Goal: Information Seeking & Learning: Learn about a topic

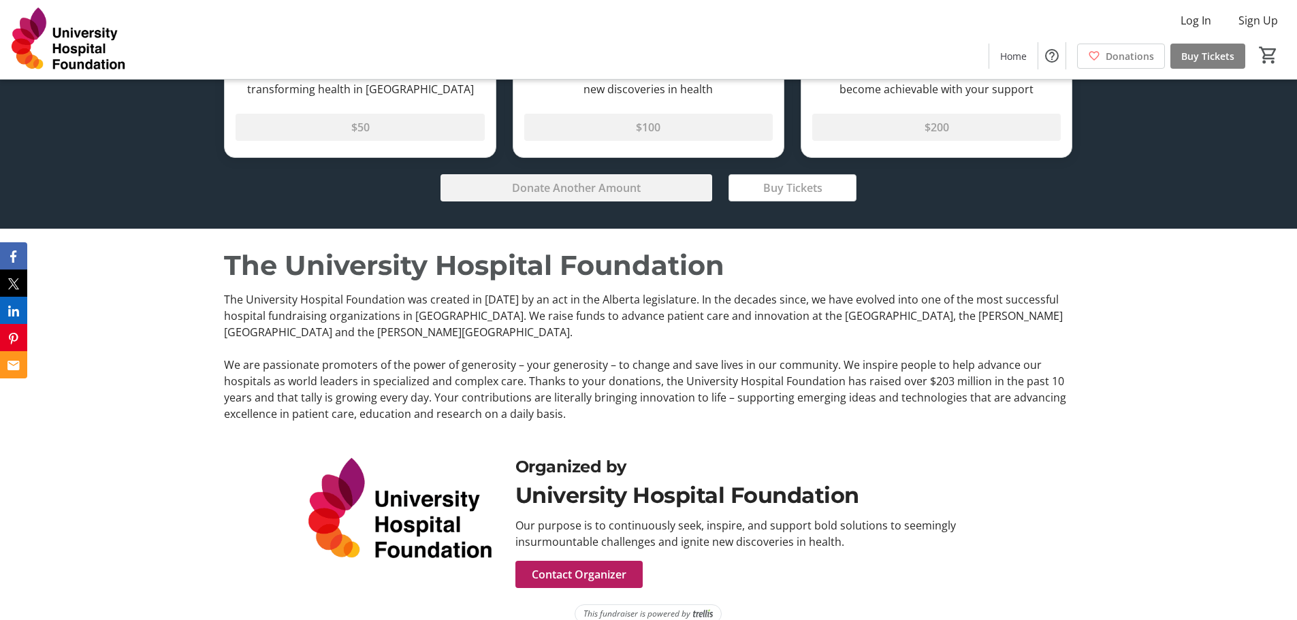
scroll to position [2828, 0]
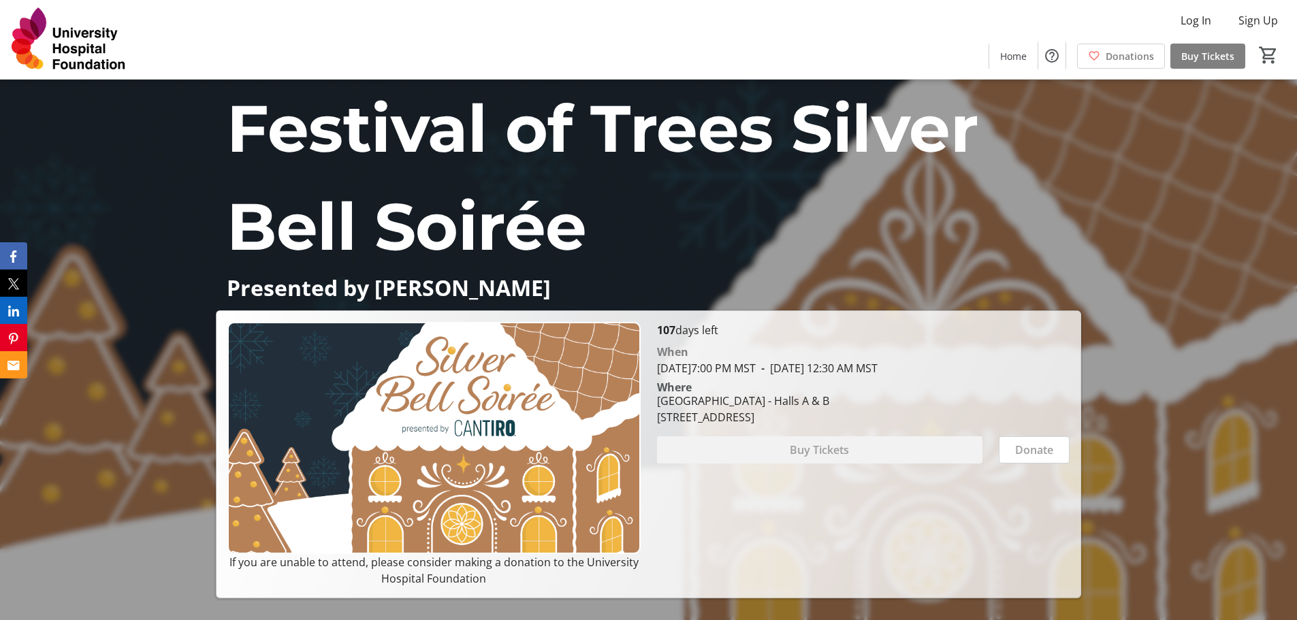
click at [833, 560] on div "107 days left When November 28, 2025 7:00 PM MST - November 29, 2025 12:30 AM M…" at bounding box center [863, 454] width 429 height 265
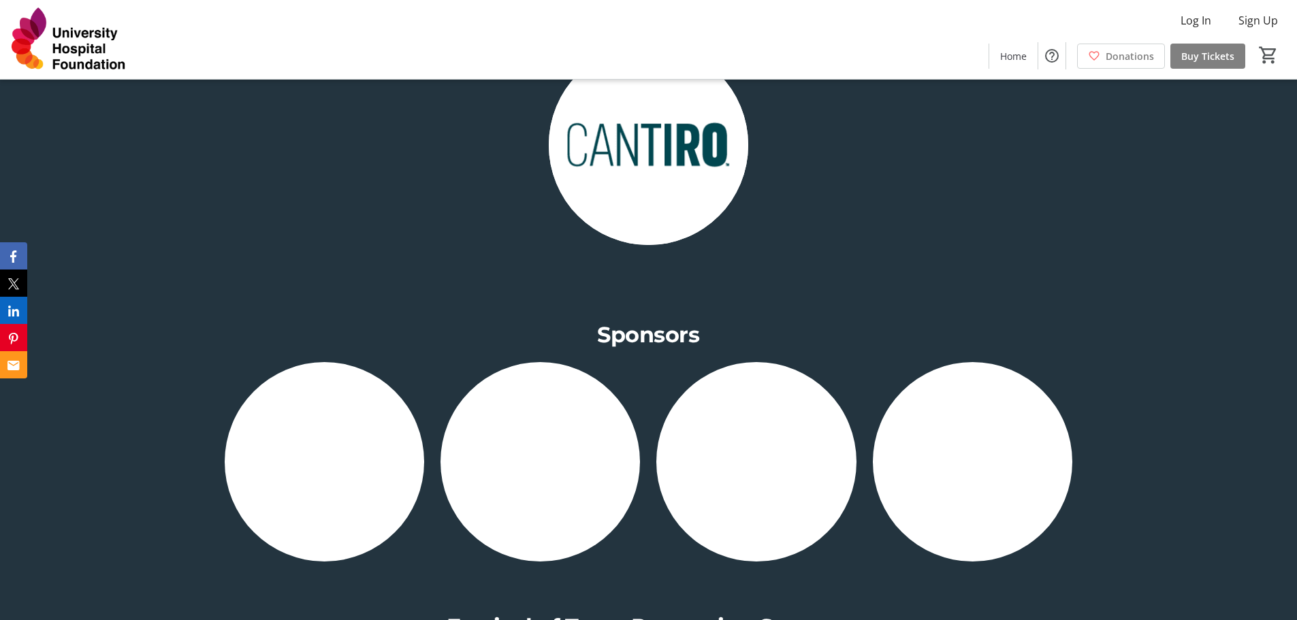
scroll to position [1294, 0]
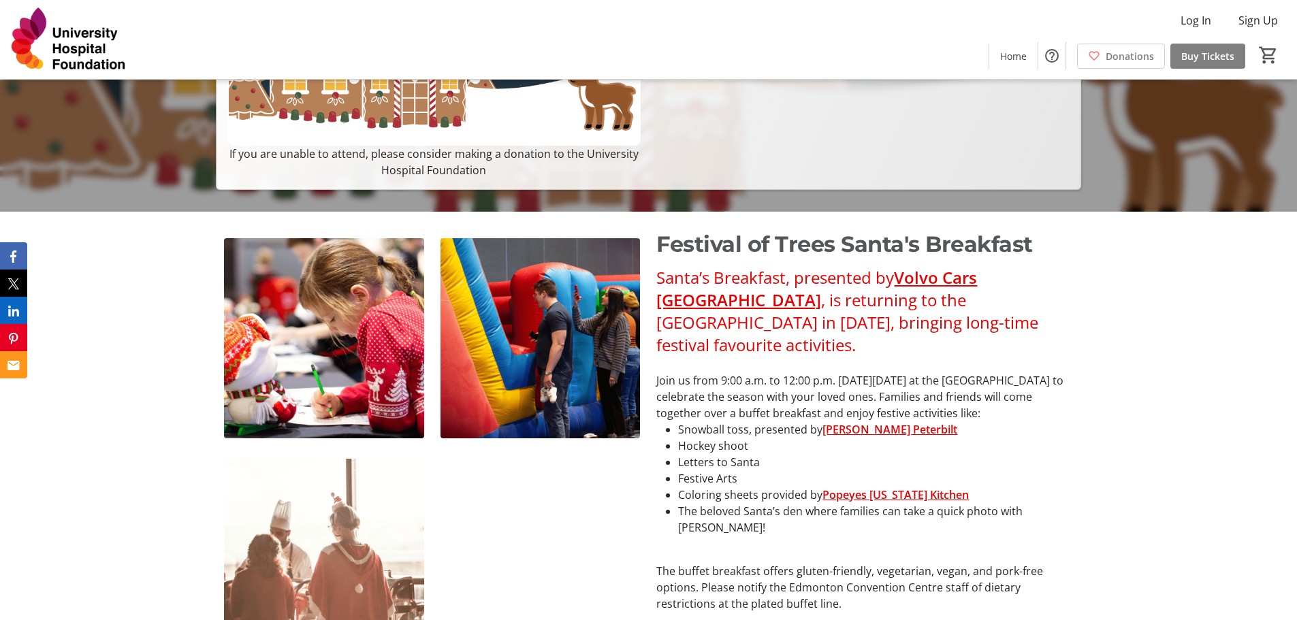
scroll to position [545, 0]
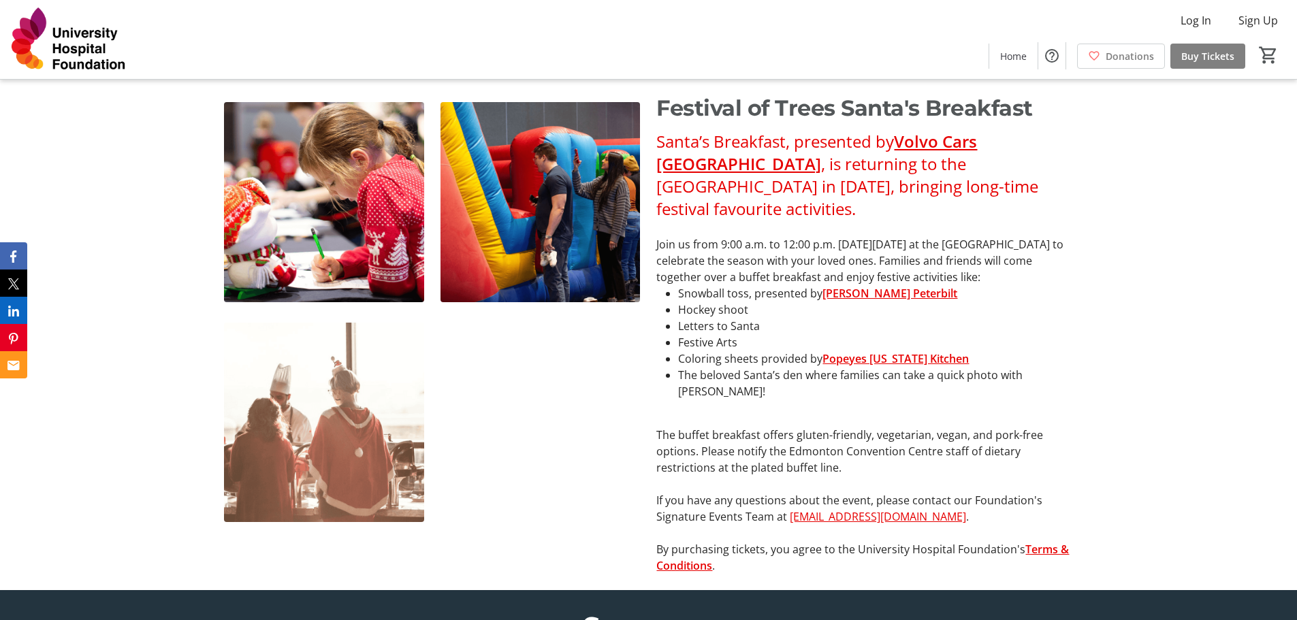
click at [956, 334] on li "Letters to Santa" at bounding box center [875, 326] width 394 height 16
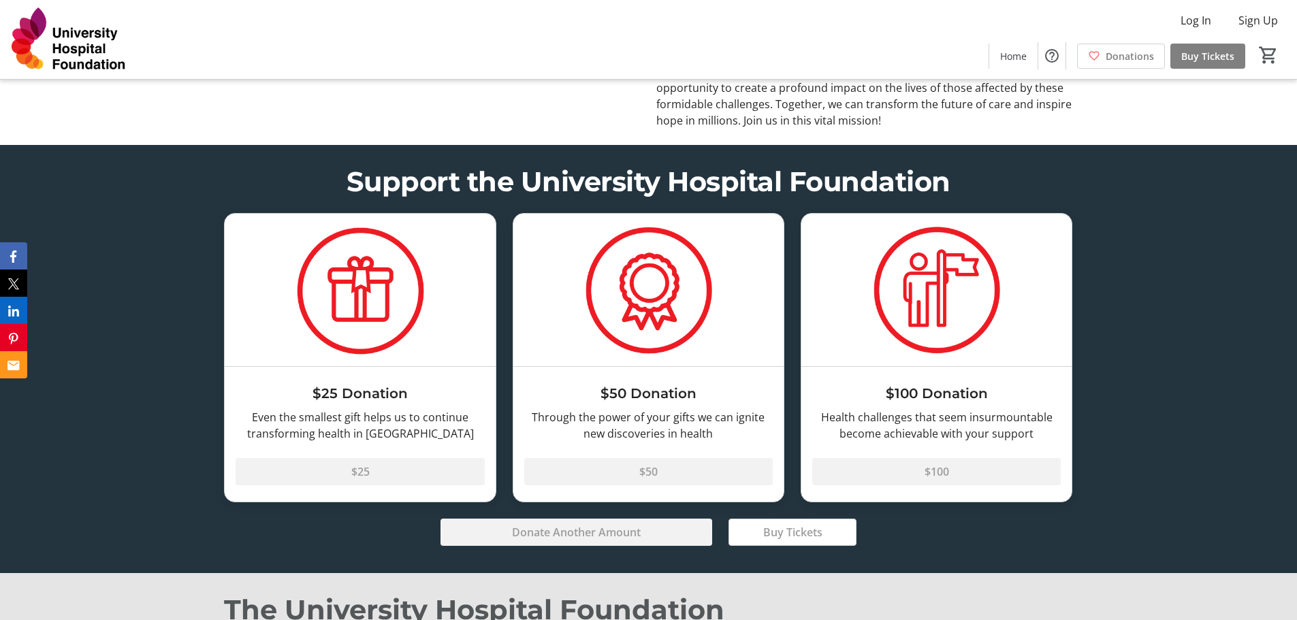
scroll to position [2451, 0]
